Goal: Information Seeking & Learning: Learn about a topic

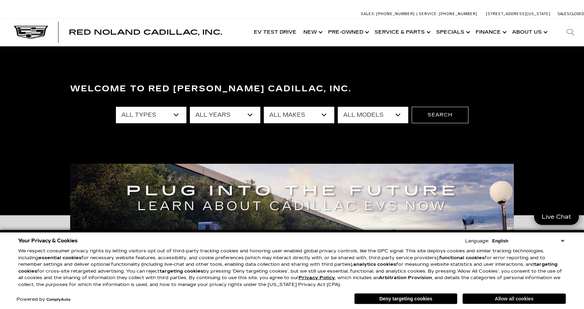
click at [486, 298] on button "Allow all cookies" at bounding box center [513, 299] width 103 height 10
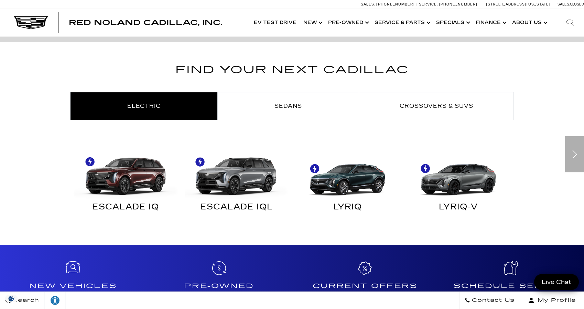
scroll to position [363, 0]
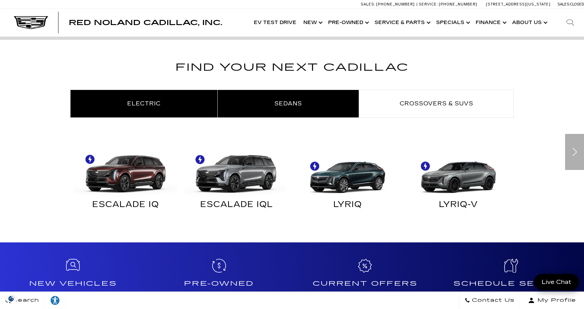
click at [284, 102] on span "Sedans" at bounding box center [287, 103] width 27 height 7
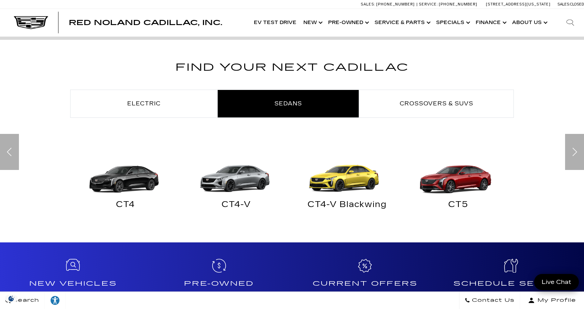
click at [339, 170] on img "Sedans" at bounding box center [345, 171] width 104 height 52
click at [370, 207] on div "CT4-V Blackwing" at bounding box center [347, 206] width 101 height 9
